Goal: Entertainment & Leisure: Browse casually

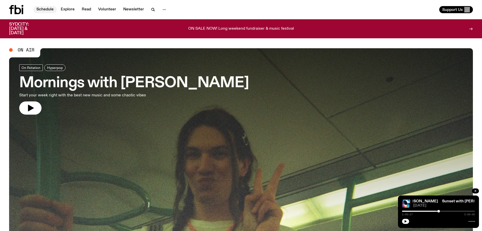
click at [44, 10] on link "Schedule" at bounding box center [44, 9] width 23 height 7
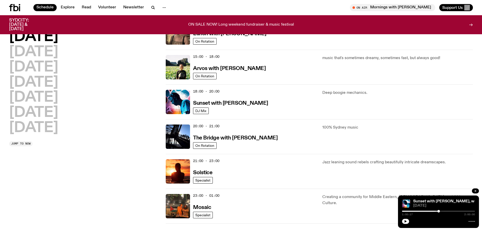
scroll to position [175, 0]
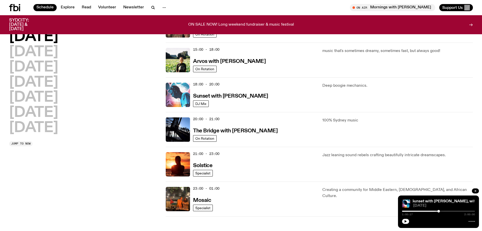
click at [180, 97] on img at bounding box center [178, 94] width 24 height 24
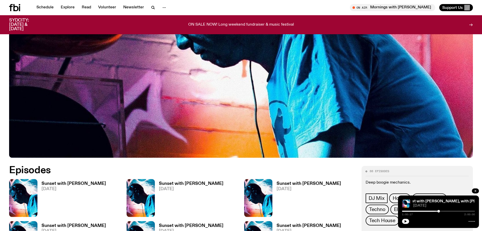
scroll to position [276, 0]
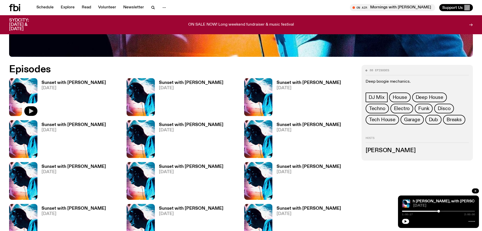
click at [33, 111] on icon "button" at bounding box center [31, 111] width 6 height 6
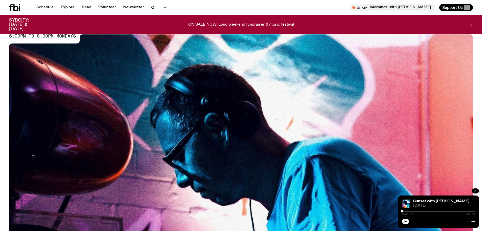
scroll to position [149, 0]
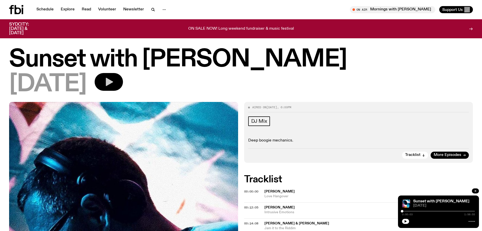
click at [117, 77] on button "button" at bounding box center [109, 82] width 28 height 18
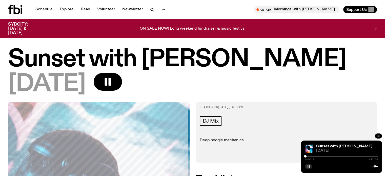
click at [334, 83] on div "[DATE]" at bounding box center [192, 84] width 369 height 23
click at [15, 9] on icon at bounding box center [17, 9] width 7 height 9
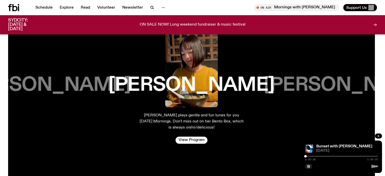
scroll to position [826, 0]
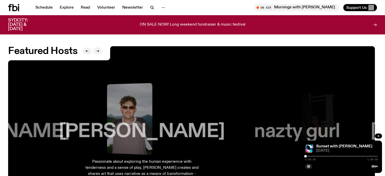
drag, startPoint x: 195, startPoint y: 106, endPoint x: 57, endPoint y: 108, distance: 138.4
click at [57, 108] on div "[PERSON_NAME] plays gentle and fun tunes for you [DATE] Mornings. Don't miss ou…" at bounding box center [192, 138] width 369 height 184
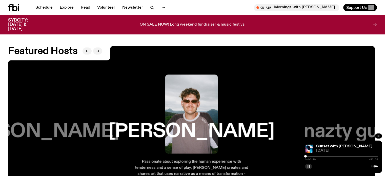
drag, startPoint x: 258, startPoint y: 105, endPoint x: 110, endPoint y: 105, distance: 147.5
click at [123, 105] on div "[PERSON_NAME] Passionate about exploring the human experience with tenderness a…" at bounding box center [191, 138] width 136 height 136
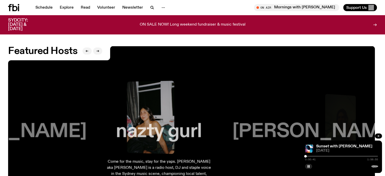
drag, startPoint x: 299, startPoint y: 104, endPoint x: 293, endPoint y: 106, distance: 6.3
click at [293, 106] on div "[PERSON_NAME]" at bounding box center [315, 113] width 130 height 79
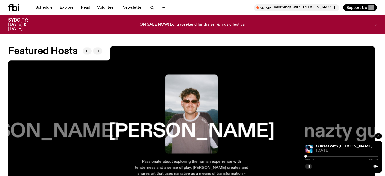
drag, startPoint x: 293, startPoint y: 106, endPoint x: 116, endPoint y: 101, distance: 176.2
click at [132, 104] on div "[PERSON_NAME] plays gentle and fun tunes for you [DATE] Mornings. Don't miss ou…" at bounding box center [192, 138] width 369 height 184
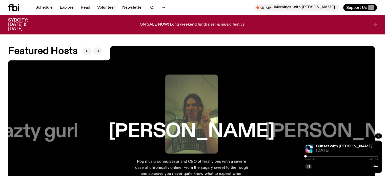
drag, startPoint x: 125, startPoint y: 103, endPoint x: 265, endPoint y: 102, distance: 140.7
click at [261, 102] on div "[PERSON_NAME] Pop music connoisseur and CEO of feral vibes with a severe case o…" at bounding box center [191, 138] width 138 height 136
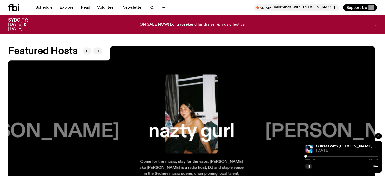
drag, startPoint x: 208, startPoint y: 104, endPoint x: 70, endPoint y: 99, distance: 138.0
click at [92, 101] on div "[PERSON_NAME] plays gentle and fun tunes for you [DATE] Mornings. Don't miss ou…" at bounding box center [192, 138] width 369 height 184
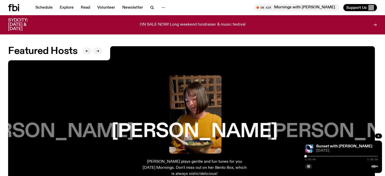
drag, startPoint x: 180, startPoint y: 98, endPoint x: 101, endPoint y: 99, distance: 78.7
click at [101, 99] on div "[PERSON_NAME] Lover of emo, post-hardcore and alien-core dance music. Always se…" at bounding box center [50, 138] width 113 height 136
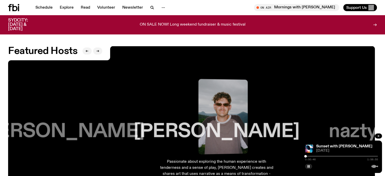
drag, startPoint x: 251, startPoint y: 100, endPoint x: 70, endPoint y: 102, distance: 180.9
click at [70, 102] on div "[PERSON_NAME] plays gentle and fun tunes for you [DATE] Mornings. Don't miss ou…" at bounding box center [192, 138] width 369 height 184
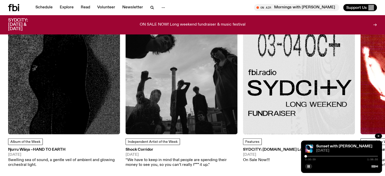
scroll to position [649, 0]
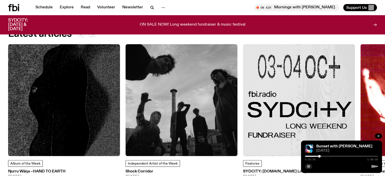
click at [308, 165] on icon "button" at bounding box center [308, 166] width 3 height 3
click at [309, 167] on icon "button" at bounding box center [308, 166] width 2 height 3
click at [306, 167] on button "button" at bounding box center [308, 166] width 7 height 5
click at [307, 166] on icon "button" at bounding box center [308, 166] width 3 height 3
click at [309, 167] on icon "button" at bounding box center [308, 166] width 2 height 3
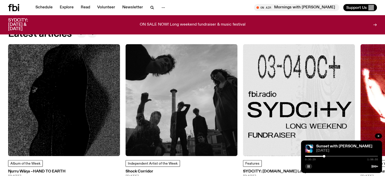
click at [236, 2] on div "Schedule Explore Read Volunteer Newsletter On Air Mornings with [PERSON_NAME] T…" at bounding box center [192, 7] width 385 height 15
click at [204, 2] on div "Schedule Explore Read Volunteer Newsletter On Air Mornings with [PERSON_NAME] T…" at bounding box center [192, 7] width 385 height 15
click at [310, 167] on button "button" at bounding box center [308, 166] width 7 height 5
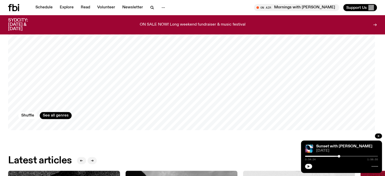
click at [307, 167] on icon "button" at bounding box center [308, 166] width 2 height 3
click at [309, 166] on rect "button" at bounding box center [309, 166] width 1 height 3
click at [305, 167] on button "button" at bounding box center [308, 166] width 7 height 5
click at [306, 167] on button "button" at bounding box center [308, 166] width 7 height 5
click at [271, 144] on div "On Air On Rotation Hyperpop Mornings with Jim Kretschmer Start your week right …" at bounding box center [192, 76] width 385 height 1108
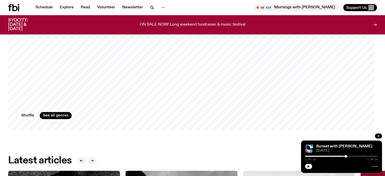
click at [268, 146] on div "On Air On Rotation Hyperpop Mornings with Jim Kretschmer Start your week right …" at bounding box center [192, 76] width 385 height 1108
